Goal: Task Accomplishment & Management: Manage account settings

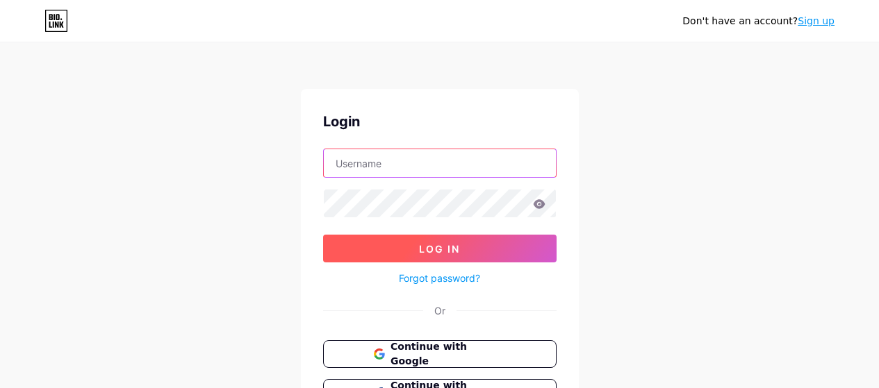
type input "[EMAIL_ADDRESS][DOMAIN_NAME]"
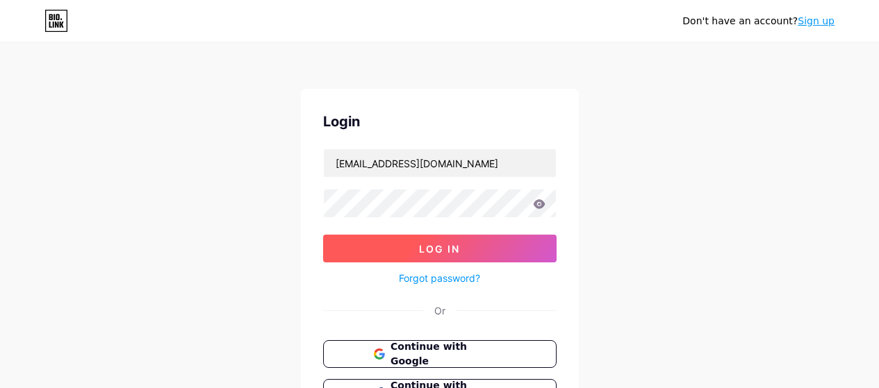
click at [388, 239] on button "Log In" at bounding box center [439, 249] width 233 height 28
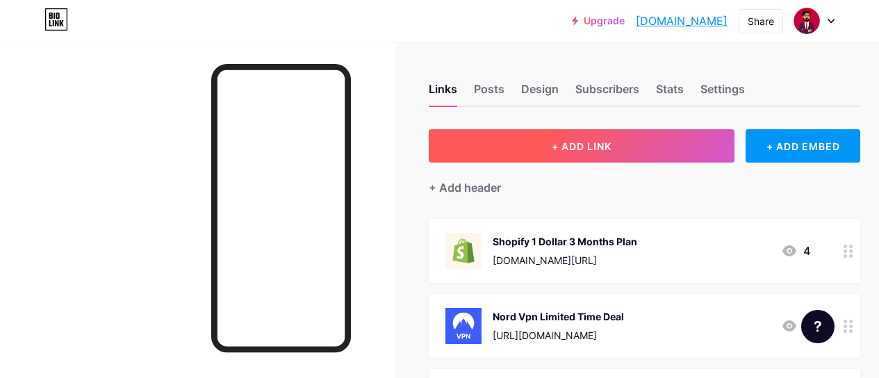
click at [542, 149] on button "+ ADD LINK" at bounding box center [581, 145] width 306 height 33
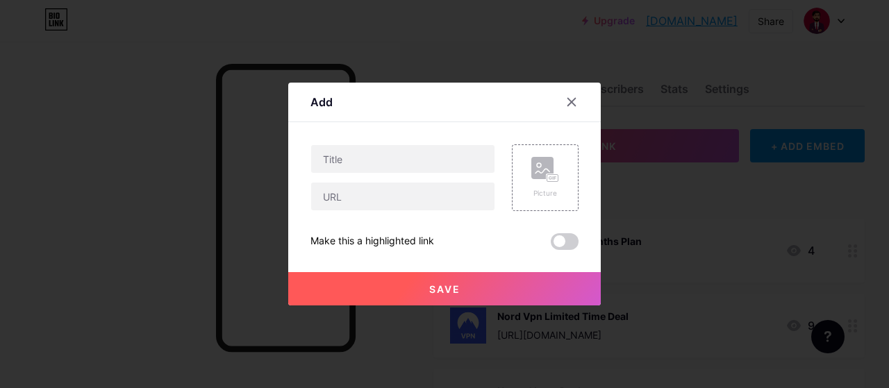
click at [565, 101] on div at bounding box center [571, 102] width 25 height 25
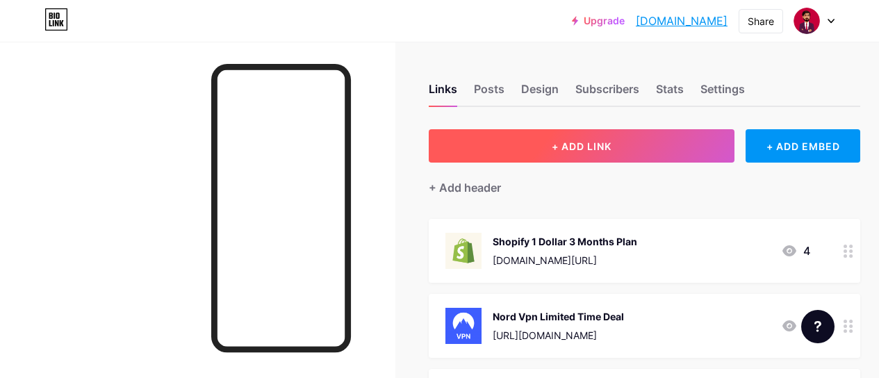
click at [563, 146] on span "+ ADD LINK" at bounding box center [581, 146] width 60 height 12
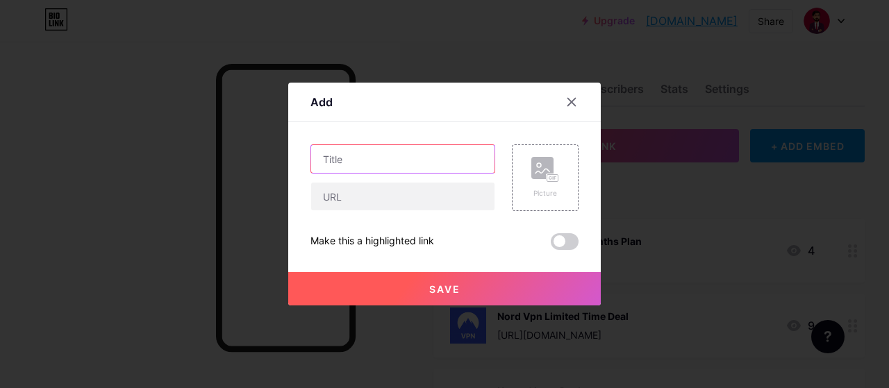
click at [405, 145] on input "text" at bounding box center [402, 159] width 183 height 28
paste input "💸 Save thousands each month with free software, discounts & ad credits — join […"
type input "💸 Save thousands each month with free software, discounts & ad credits — join […"
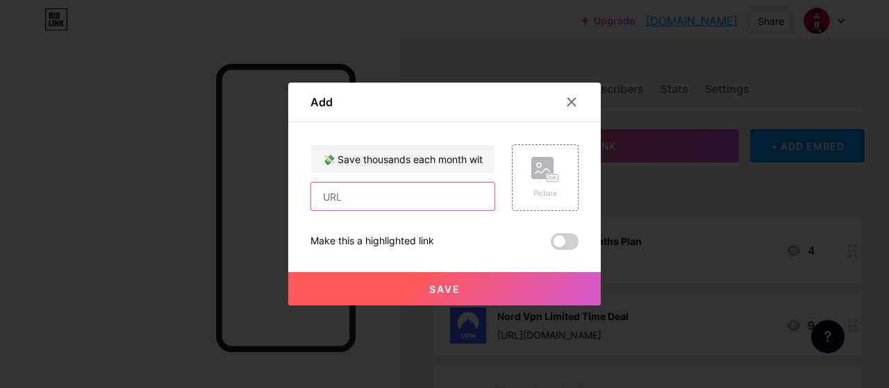
click at [376, 203] on input "text" at bounding box center [402, 197] width 183 height 28
paste input "[URL][DOMAIN_NAME]"
type input "[URL][DOMAIN_NAME]"
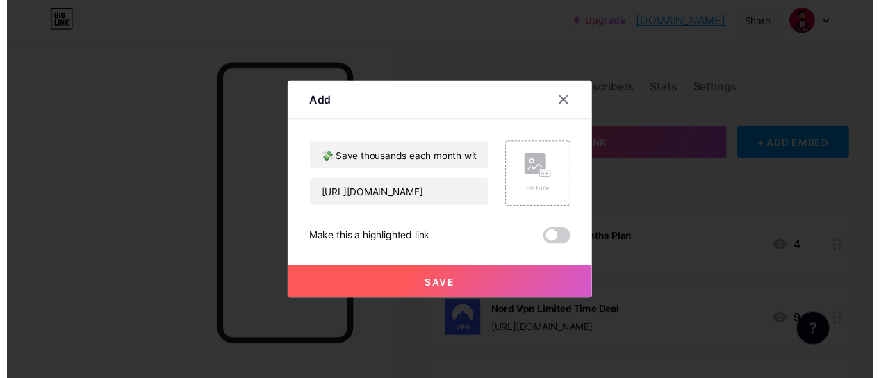
scroll to position [0, 0]
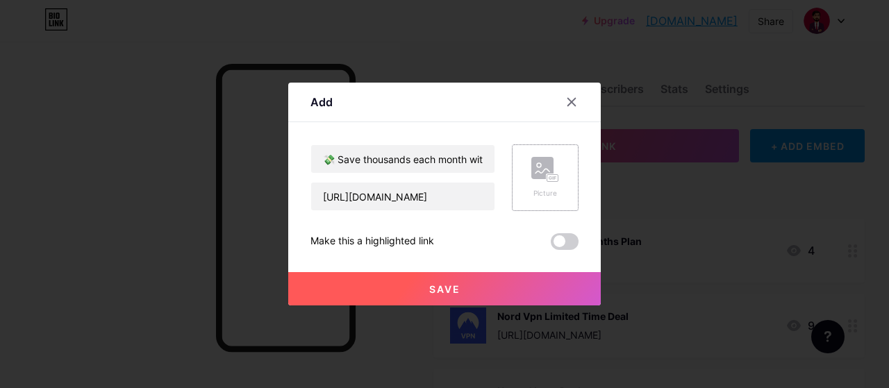
click at [547, 173] on rect at bounding box center [542, 168] width 22 height 22
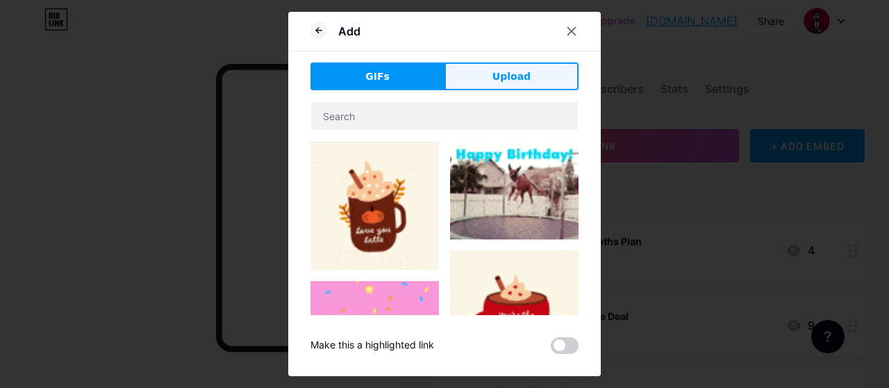
click at [533, 86] on button "Upload" at bounding box center [511, 77] width 134 height 28
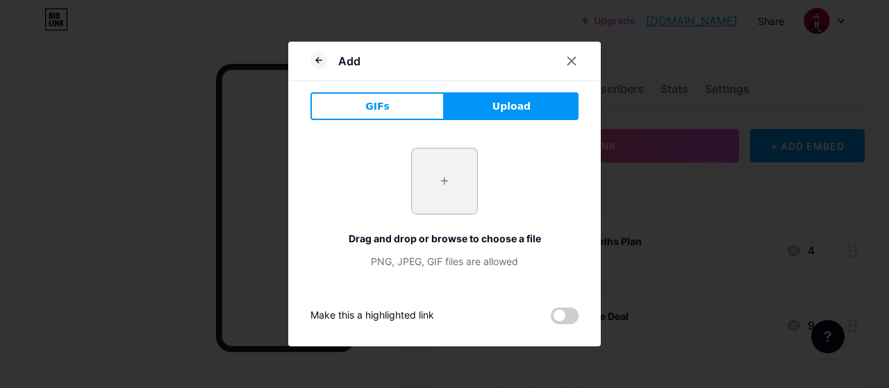
click at [435, 198] on input "file" at bounding box center [444, 181] width 65 height 65
type input "C:\fakepath\skool-logo.png"
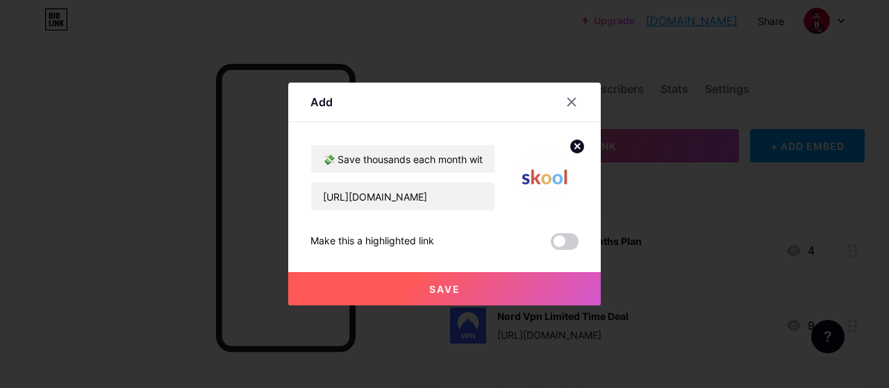
click at [465, 281] on button "Save" at bounding box center [444, 288] width 313 height 33
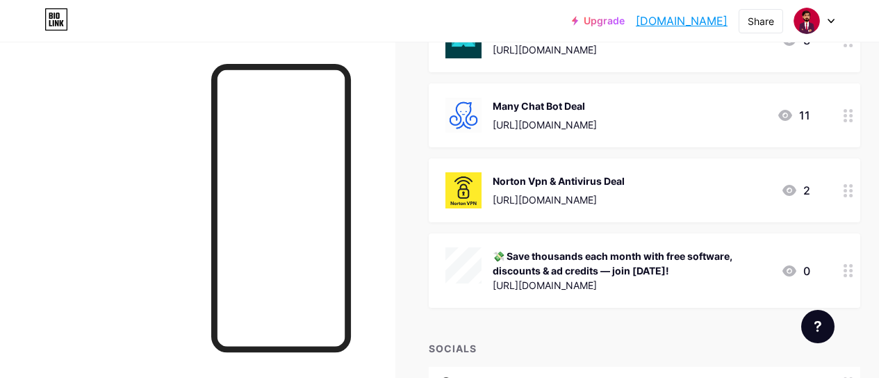
scroll to position [903, 0]
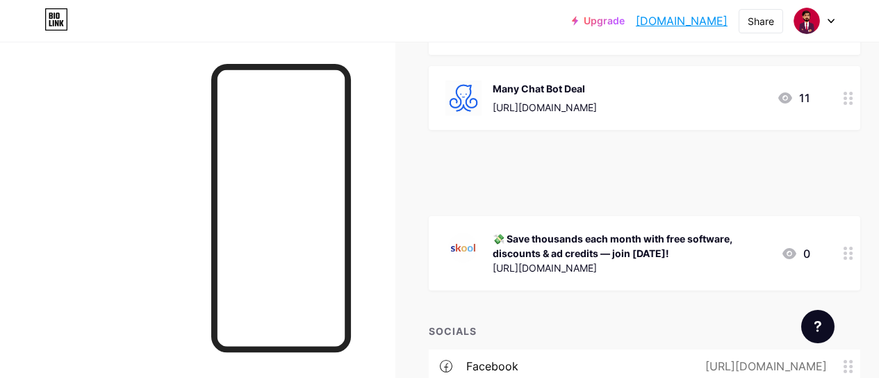
click at [847, 172] on circle at bounding box center [844, 173] width 3 height 3
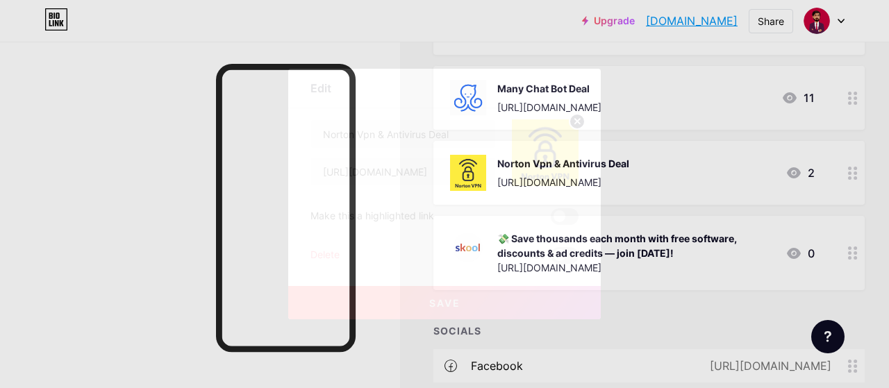
click at [572, 85] on icon at bounding box center [571, 88] width 11 height 11
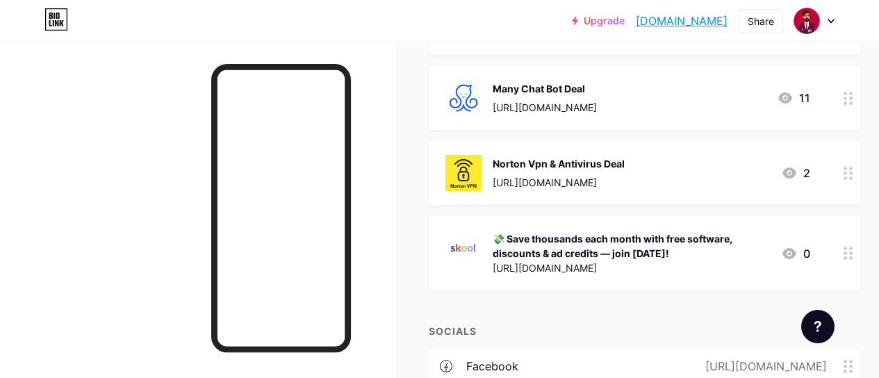
click at [847, 247] on circle at bounding box center [844, 248] width 3 height 3
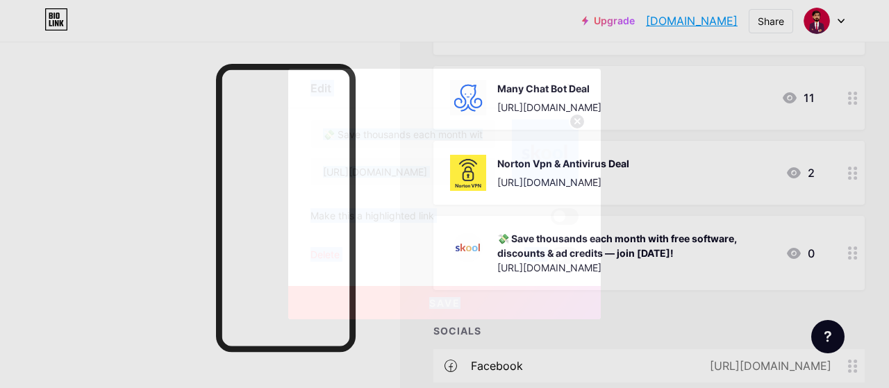
click at [850, 220] on div at bounding box center [444, 194] width 889 height 388
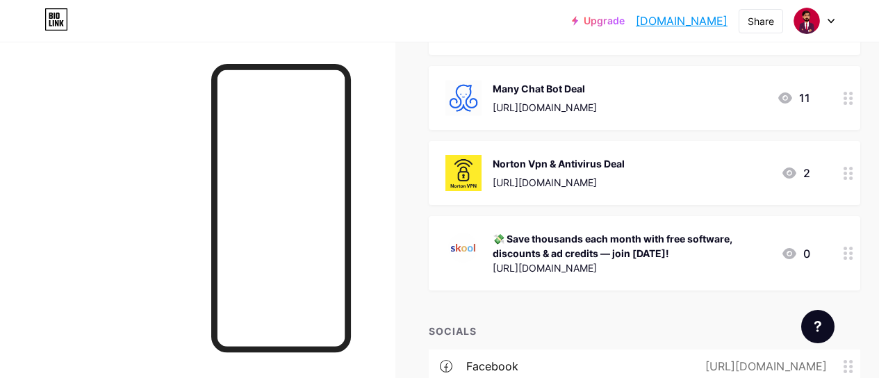
drag, startPoint x: 560, startPoint y: 257, endPoint x: 566, endPoint y: 101, distance: 155.7
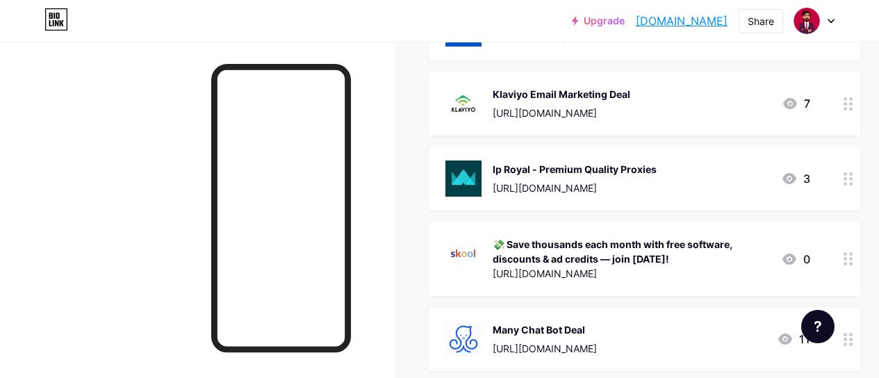
scroll to position [764, 0]
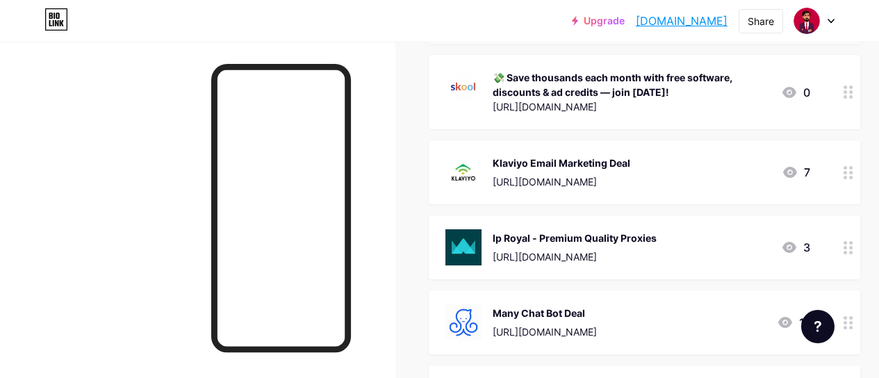
click at [857, 84] on div at bounding box center [848, 92] width 24 height 74
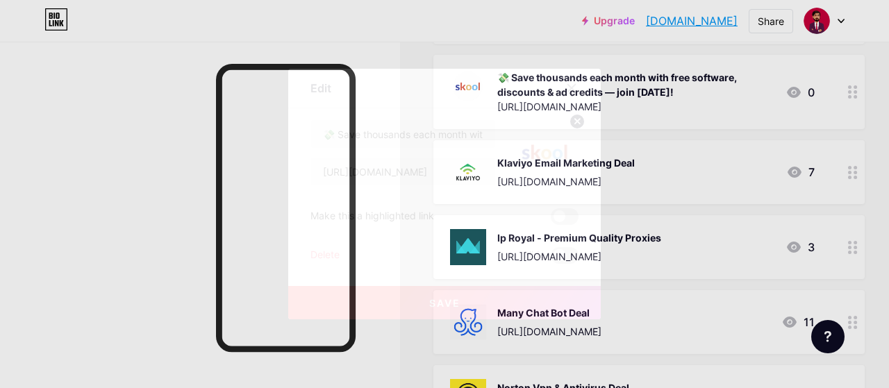
click at [574, 83] on icon at bounding box center [571, 88] width 11 height 11
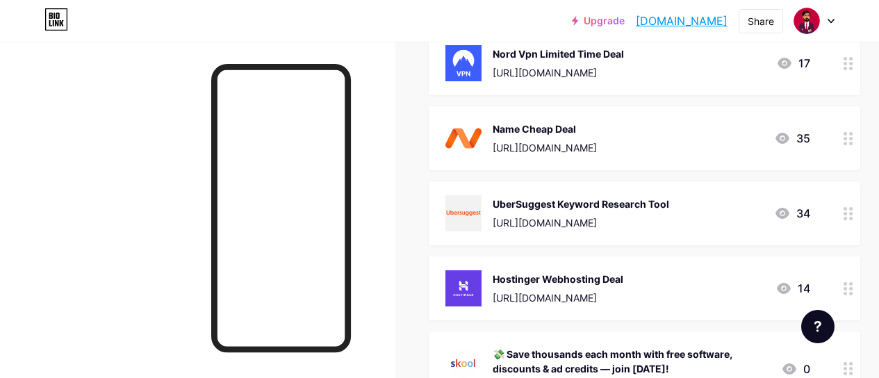
scroll to position [347, 0]
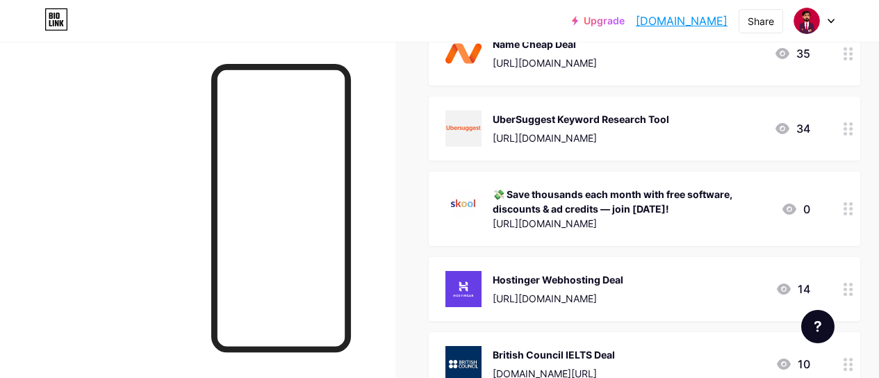
click at [842, 187] on div at bounding box center [848, 209] width 24 height 74
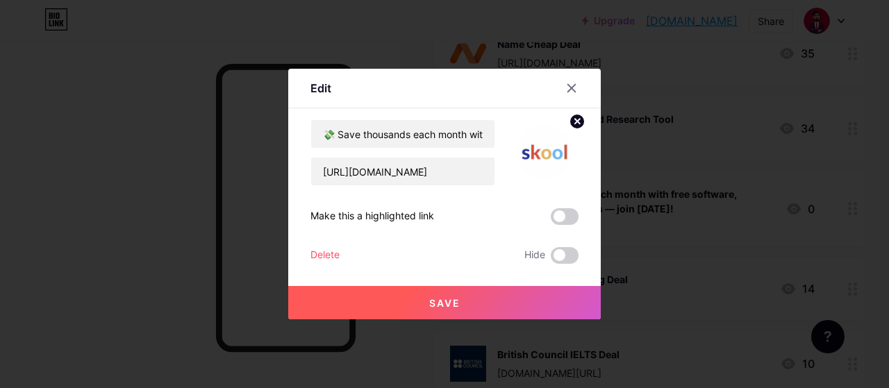
click at [573, 83] on icon at bounding box center [571, 88] width 11 height 11
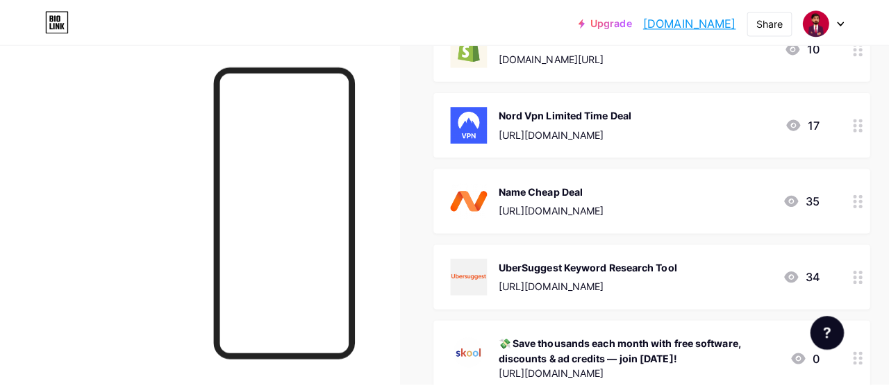
scroll to position [278, 0]
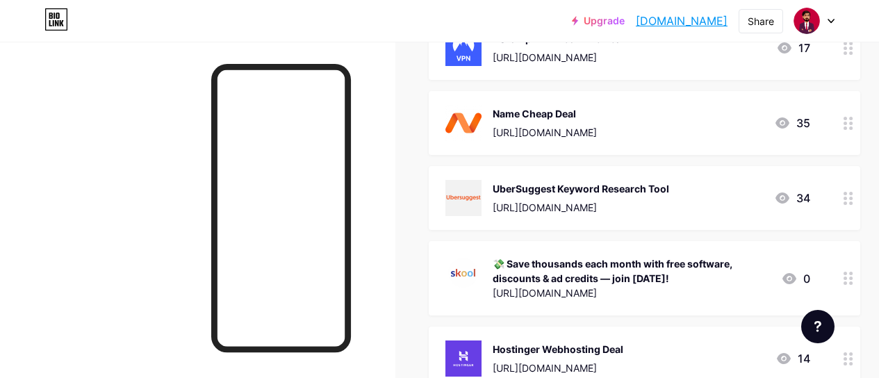
click at [552, 269] on div "💸 Save thousands each month with free software, discounts & ad credits — join […" at bounding box center [630, 270] width 277 height 29
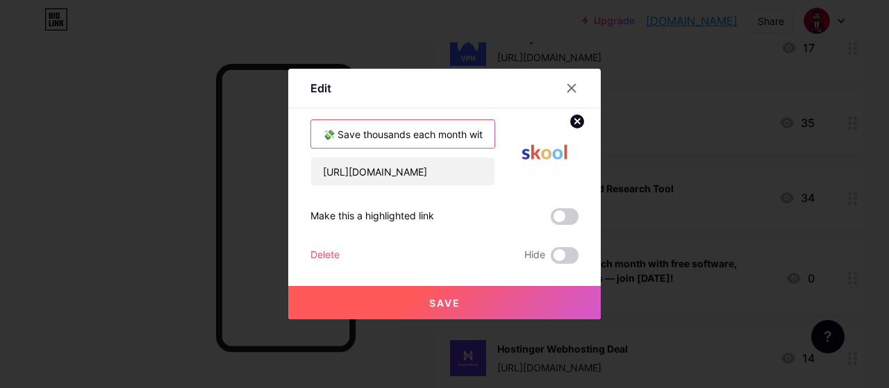
click at [385, 130] on input "💸 Save thousands each month with free software, discounts & ad credits — join […" at bounding box center [402, 134] width 183 height 28
paste input "Unlock exclusive deals worth $10,000+ in free software, credits & discounts."
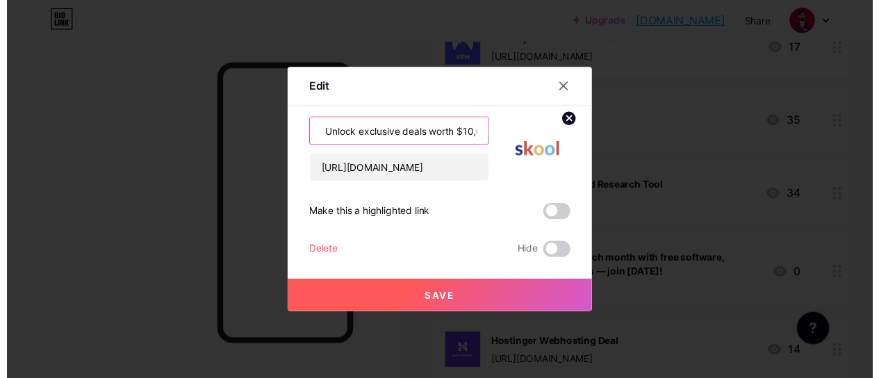
scroll to position [0, 0]
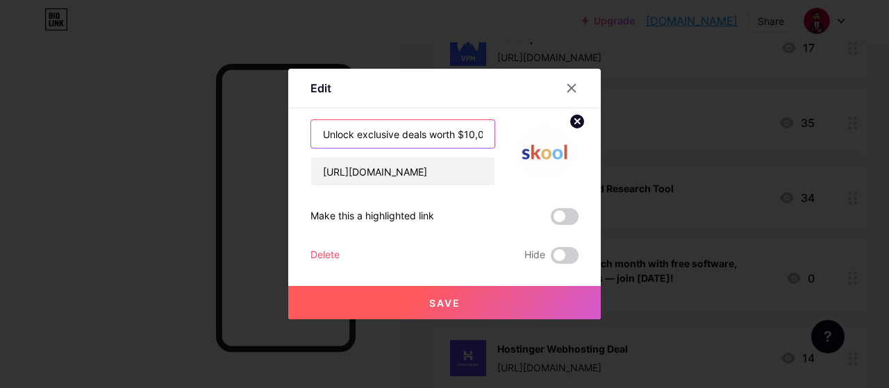
type input "Unlock exclusive deals worth $10,000+ in free software, credits & discounts."
click at [421, 301] on button "Save" at bounding box center [444, 302] width 313 height 33
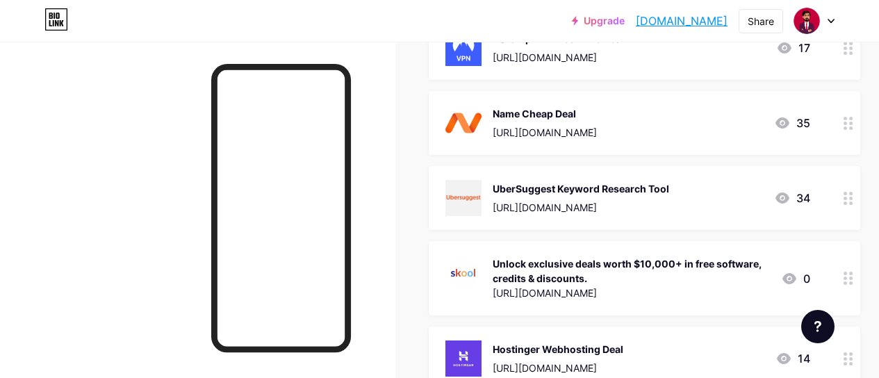
click at [631, 281] on div "Unlock exclusive deals worth $10,000+ in free software, credits & discounts." at bounding box center [630, 270] width 277 height 29
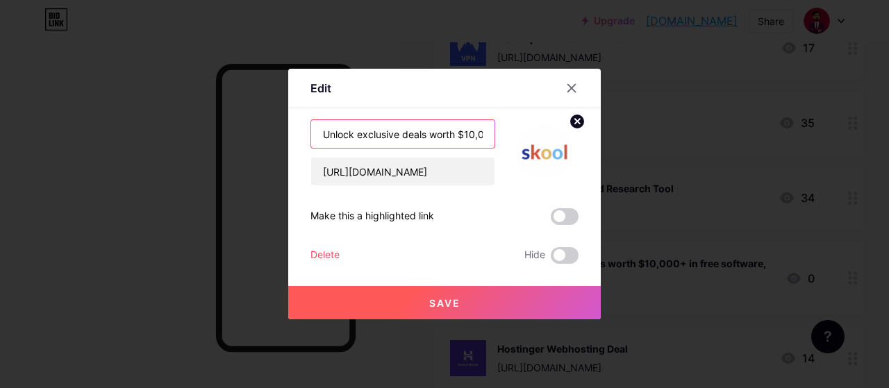
click at [357, 138] on input "Unlock exclusive deals worth $10,000+ in free software, credits & discounts." at bounding box center [402, 134] width 183 height 28
type input "exclusive deals worth $10,000+ in free software, credits & discounts."
click at [426, 294] on button "Save" at bounding box center [444, 302] width 313 height 33
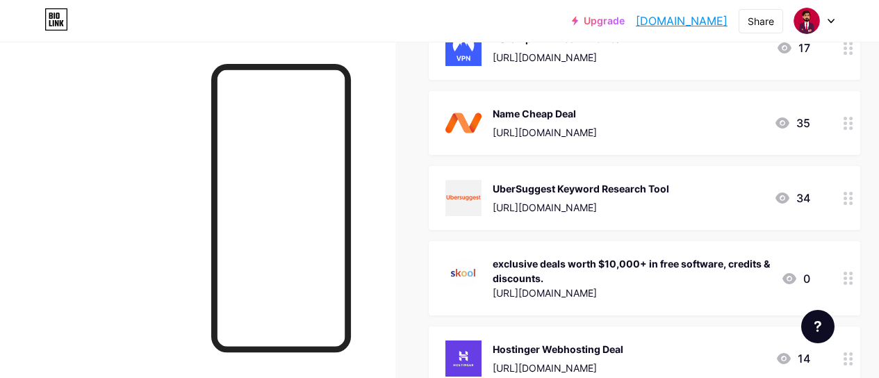
click at [539, 288] on div "[URL][DOMAIN_NAME]" at bounding box center [630, 292] width 277 height 15
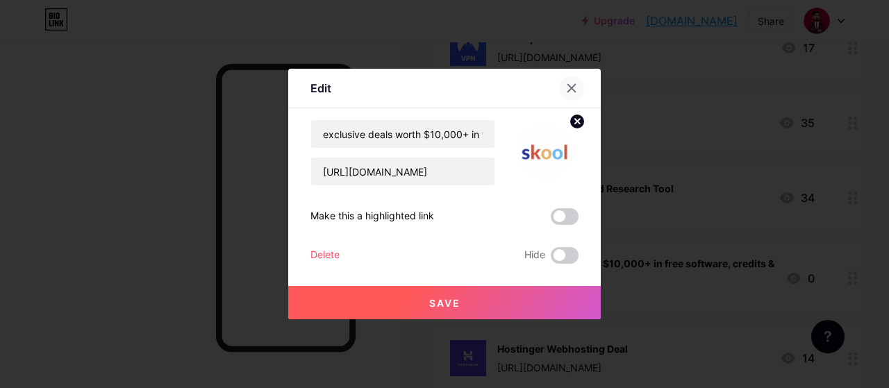
click at [571, 83] on icon at bounding box center [571, 88] width 11 height 11
